Goal: Task Accomplishment & Management: Use online tool/utility

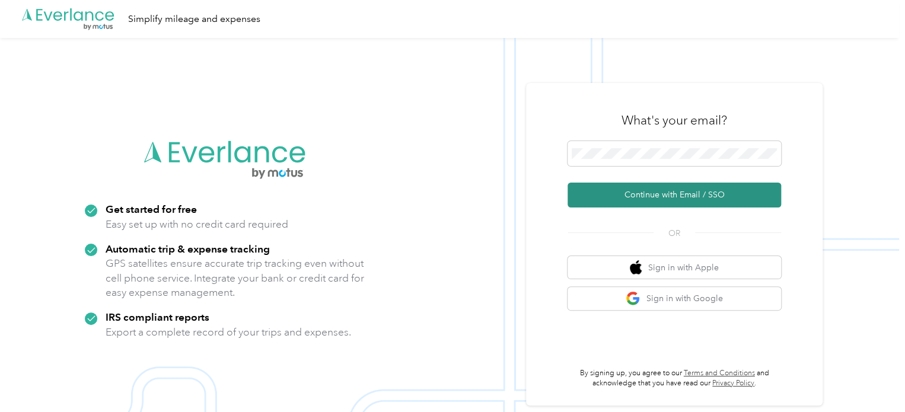
click at [662, 198] on button "Continue with Email / SSO" at bounding box center [674, 195] width 213 height 25
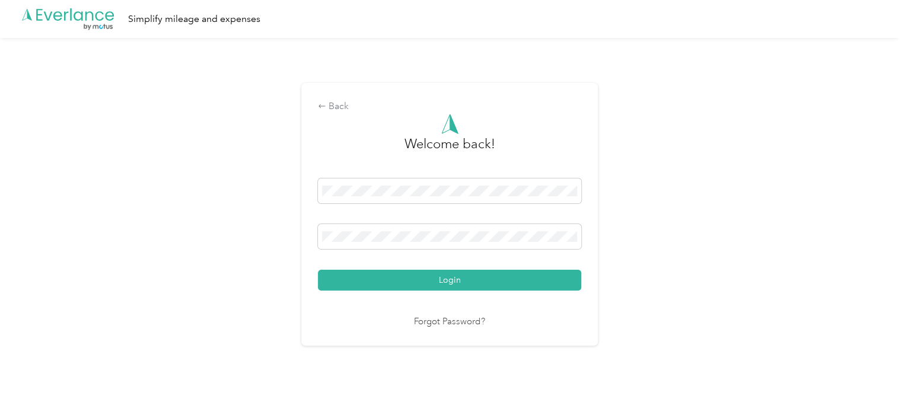
click at [538, 291] on div "Welcome back! Login Forgot Password?" at bounding box center [449, 221] width 263 height 215
click at [538, 283] on button "Login" at bounding box center [449, 280] width 263 height 21
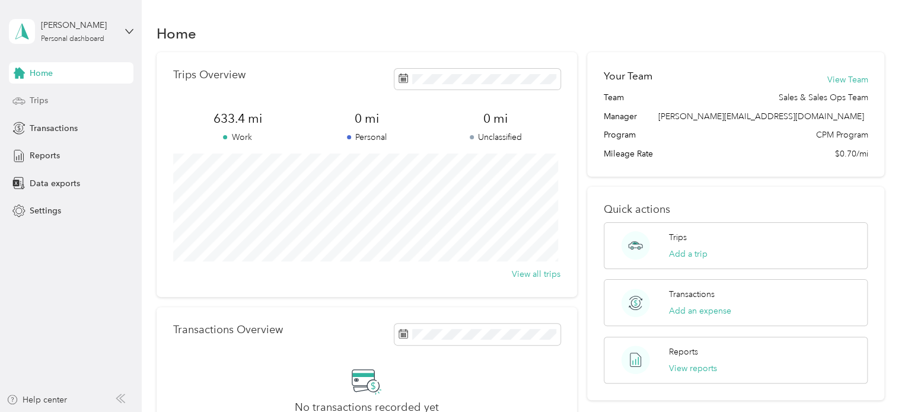
click at [36, 107] on div "Trips" at bounding box center [71, 100] width 125 height 21
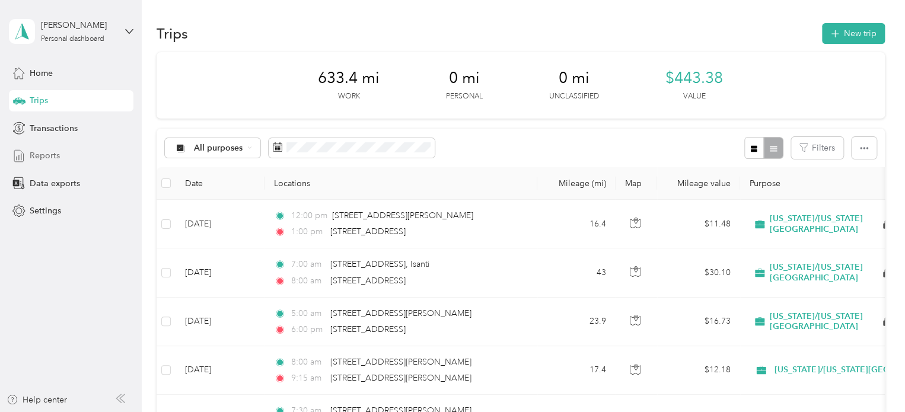
click at [43, 158] on span "Reports" at bounding box center [45, 155] width 30 height 12
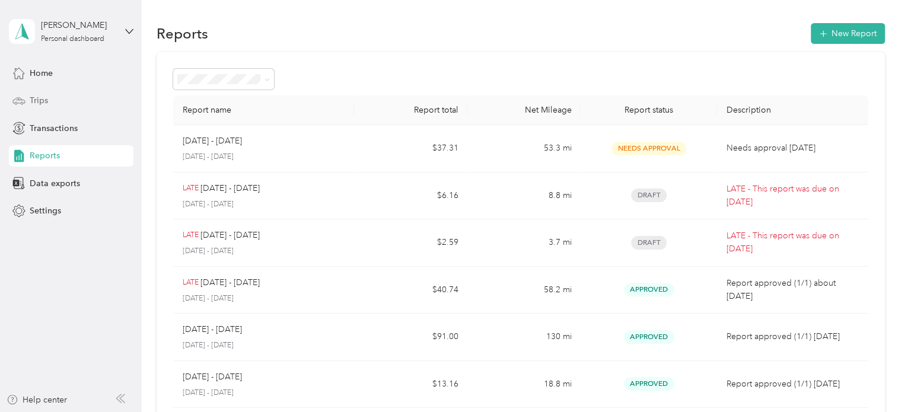
click at [42, 103] on span "Trips" at bounding box center [39, 100] width 18 height 12
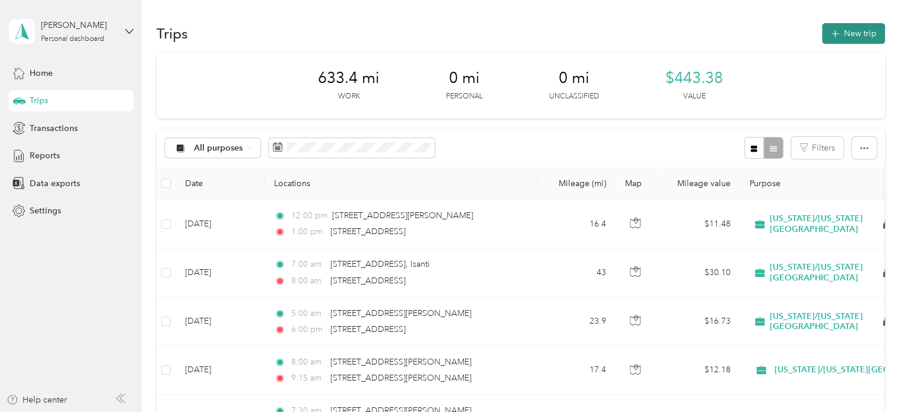
click at [858, 35] on button "New trip" at bounding box center [853, 33] width 63 height 21
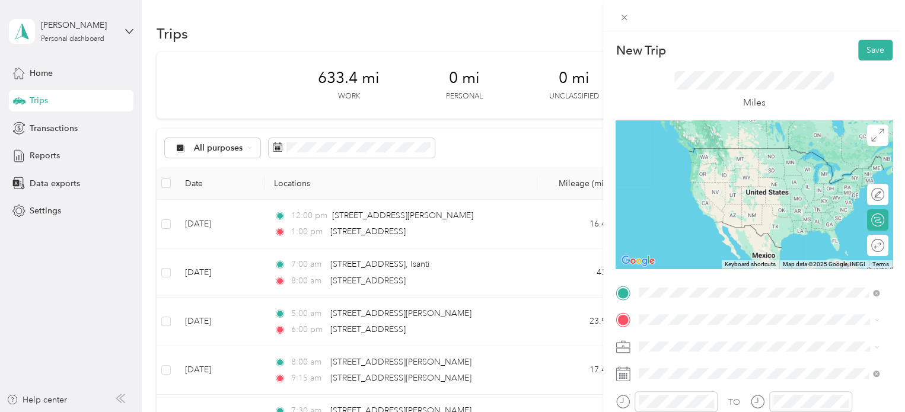
click at [747, 157] on div "[STREET_ADDRESS][PERSON_NAME][US_STATE]" at bounding box center [759, 149] width 232 height 16
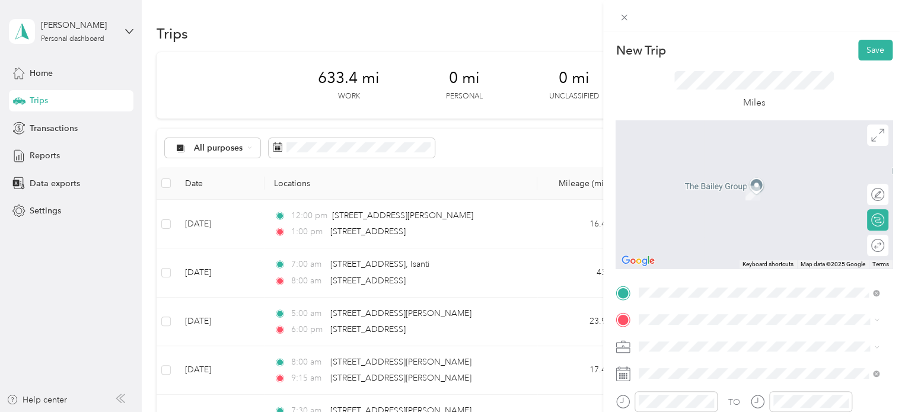
click at [730, 180] on span "[STREET_ADDRESS][US_STATE]" at bounding box center [720, 174] width 119 height 11
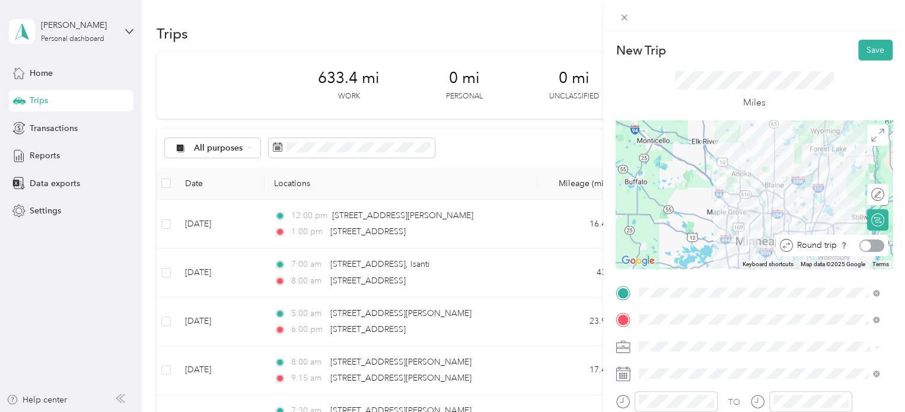
click at [865, 247] on div at bounding box center [871, 246] width 25 height 12
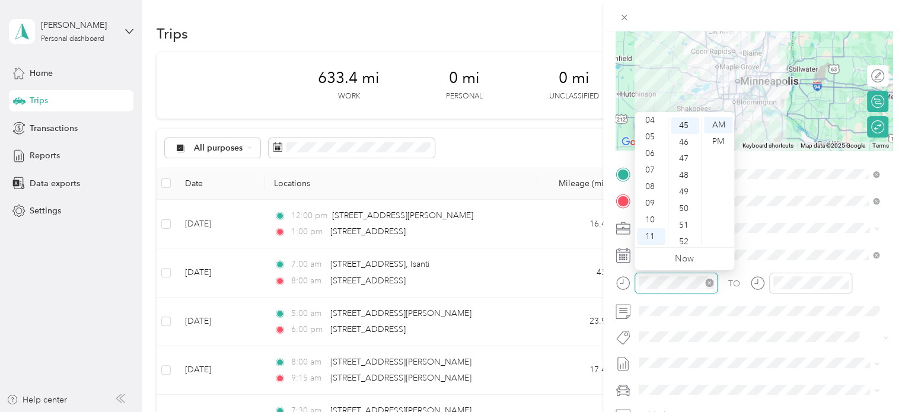
scroll to position [747, 0]
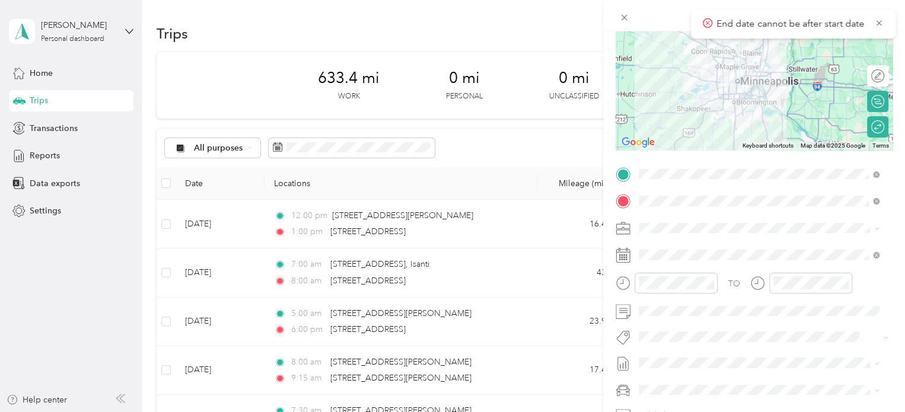
click at [872, 285] on div "TO" at bounding box center [754, 287] width 277 height 29
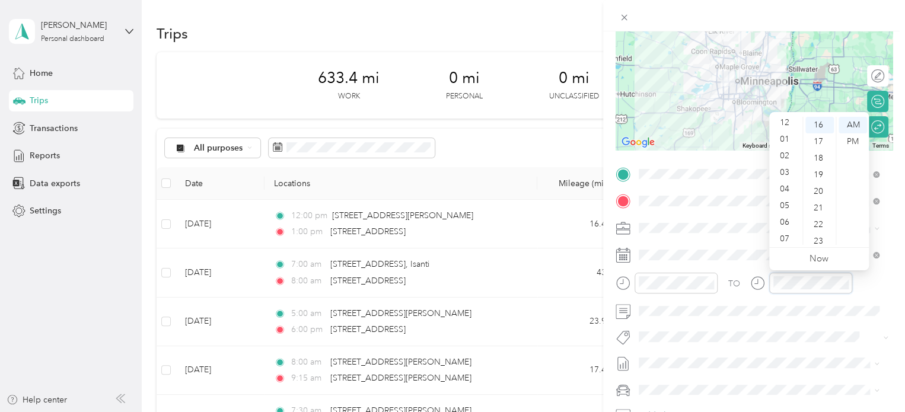
scroll to position [0, 0]
click at [780, 139] on div "01" at bounding box center [786, 141] width 28 height 17
click at [814, 125] on div "00" at bounding box center [819, 125] width 28 height 17
click at [854, 142] on div "PM" at bounding box center [853, 141] width 28 height 17
click at [878, 283] on div "TO" at bounding box center [754, 287] width 277 height 29
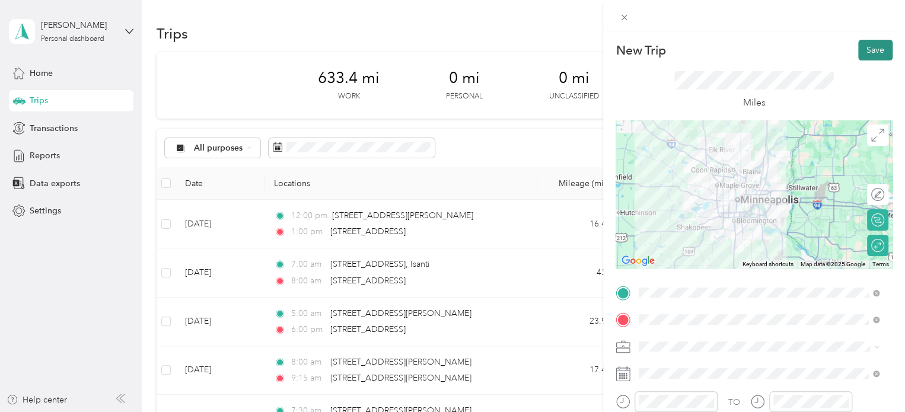
click at [871, 47] on button "Save" at bounding box center [875, 50] width 34 height 21
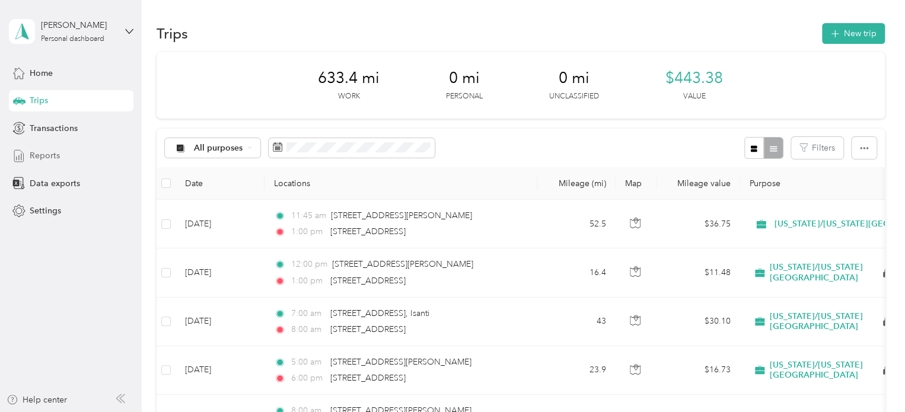
click at [52, 154] on span "Reports" at bounding box center [45, 155] width 30 height 12
